Goal: Browse casually

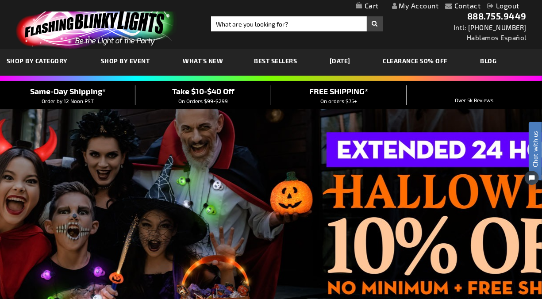
click at [280, 237] on div at bounding box center [271, 219] width 542 height 221
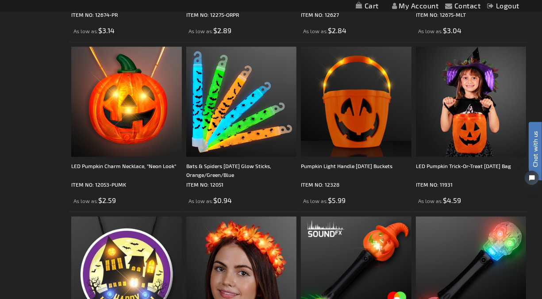
scroll to position [737, 0]
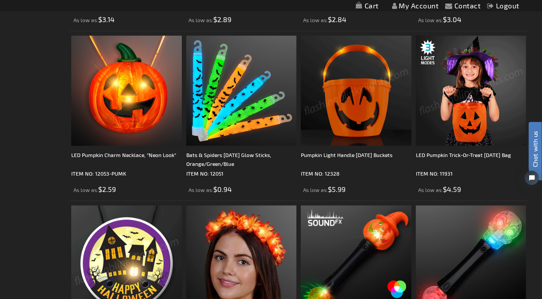
click at [458, 118] on img at bounding box center [471, 91] width 111 height 111
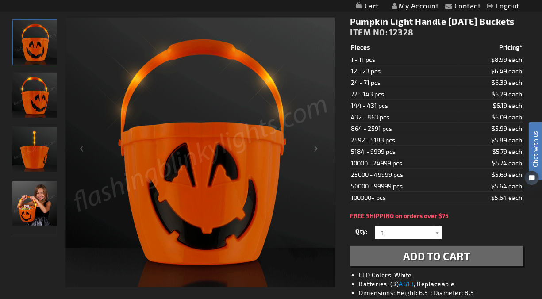
scroll to position [98, 0]
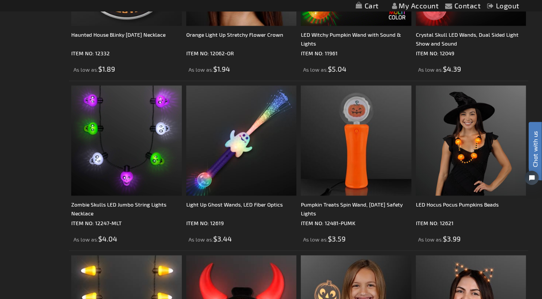
scroll to position [1031, 0]
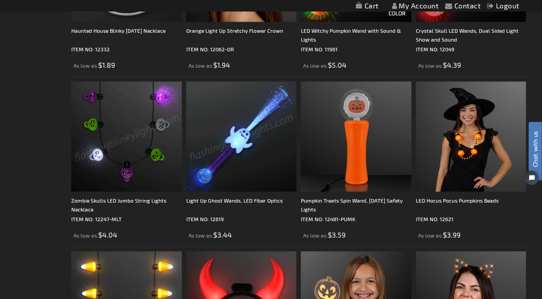
click at [212, 131] on img at bounding box center [241, 136] width 111 height 111
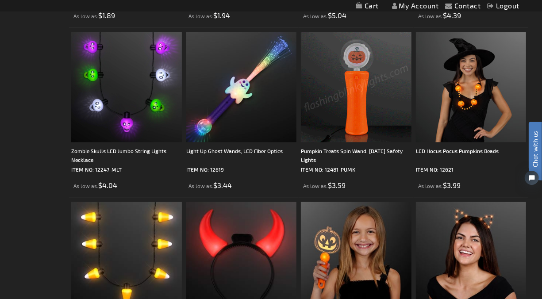
click at [313, 101] on img at bounding box center [356, 87] width 111 height 111
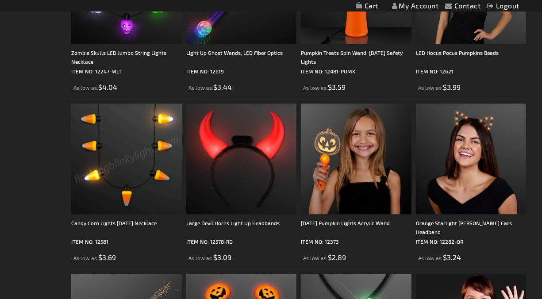
click at [96, 136] on img at bounding box center [126, 158] width 111 height 111
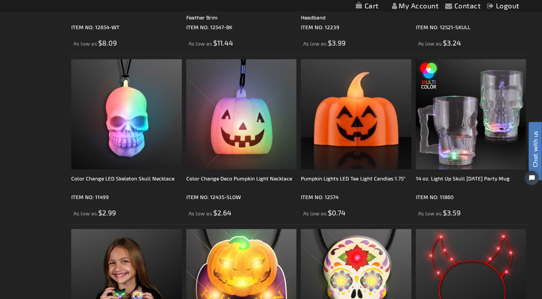
scroll to position [2112, 0]
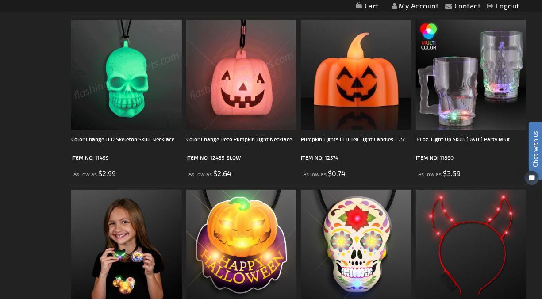
click at [233, 77] on img at bounding box center [241, 75] width 111 height 111
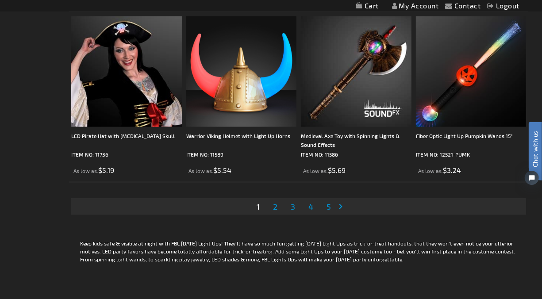
scroll to position [2654, 0]
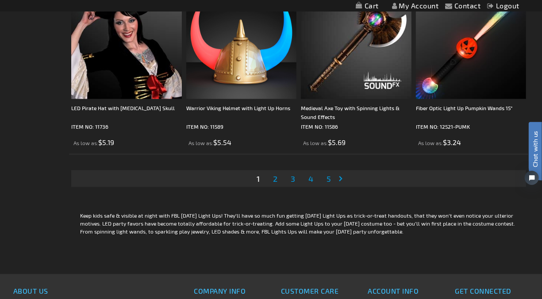
click at [329, 180] on span "5" at bounding box center [328, 179] width 4 height 10
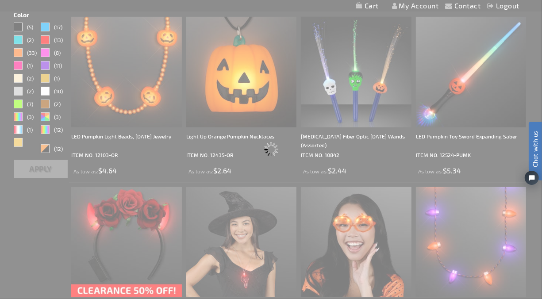
scroll to position [0, 0]
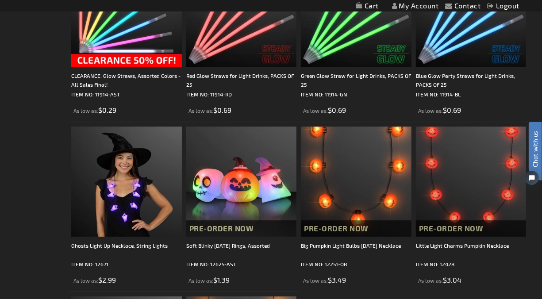
scroll to position [1375, 0]
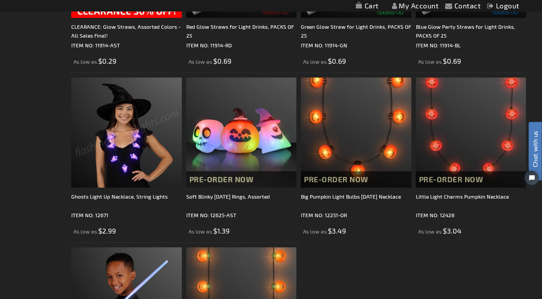
click at [111, 147] on img at bounding box center [126, 132] width 111 height 111
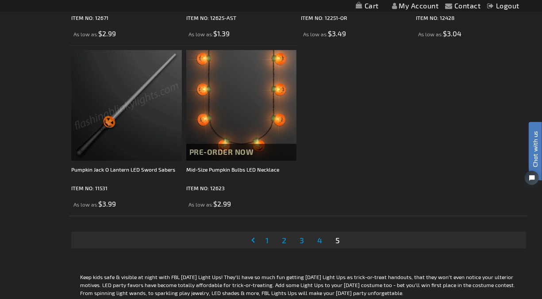
click at [141, 124] on img at bounding box center [126, 105] width 111 height 111
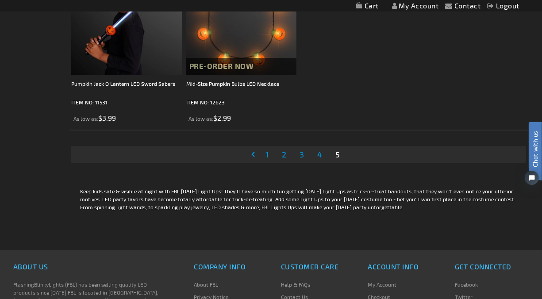
scroll to position [1626, 0]
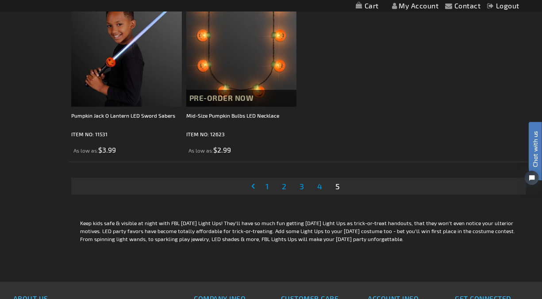
click at [302, 184] on span "3" at bounding box center [301, 186] width 4 height 10
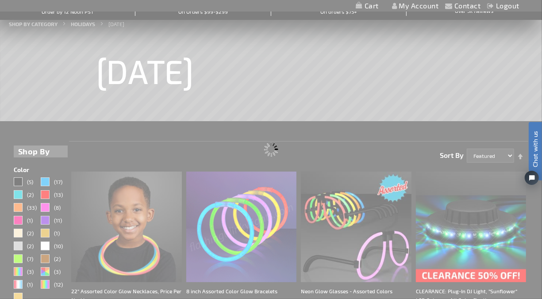
scroll to position [0, 0]
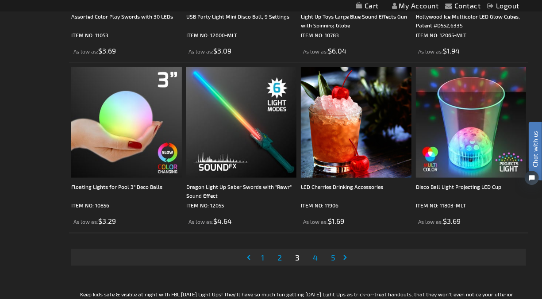
scroll to position [2603, 0]
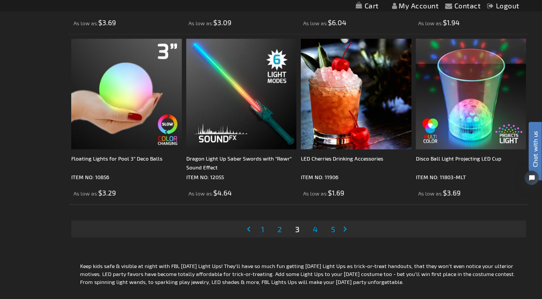
click at [279, 229] on span "2" at bounding box center [279, 229] width 4 height 10
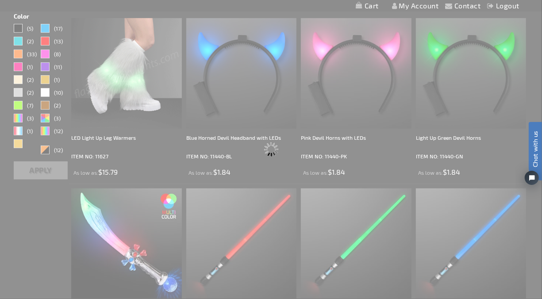
scroll to position [0, 0]
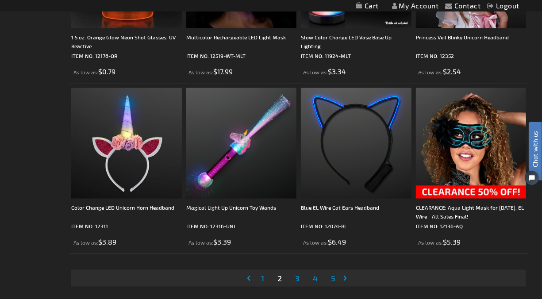
scroll to position [2603, 0]
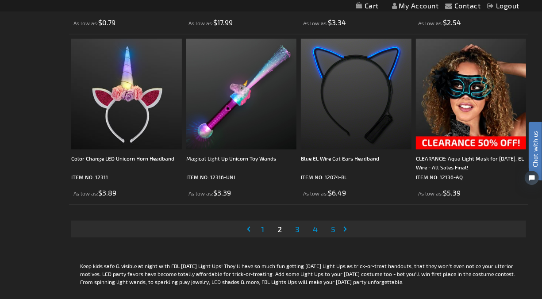
click at [261, 228] on span "1" at bounding box center [262, 229] width 3 height 10
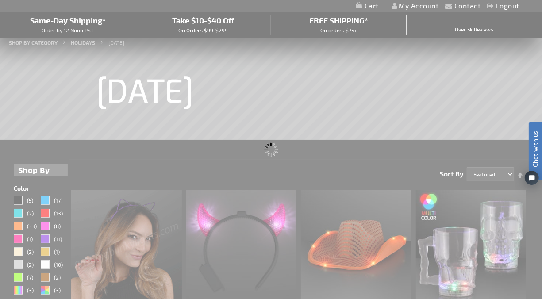
scroll to position [0, 0]
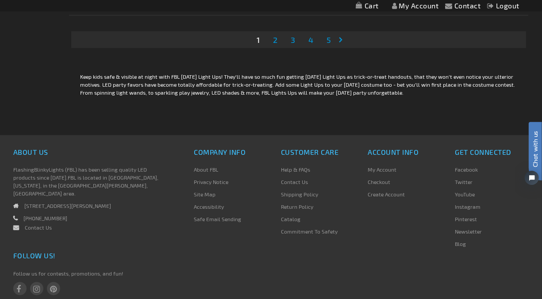
scroll to position [2800, 0]
